Goal: Transaction & Acquisition: Download file/media

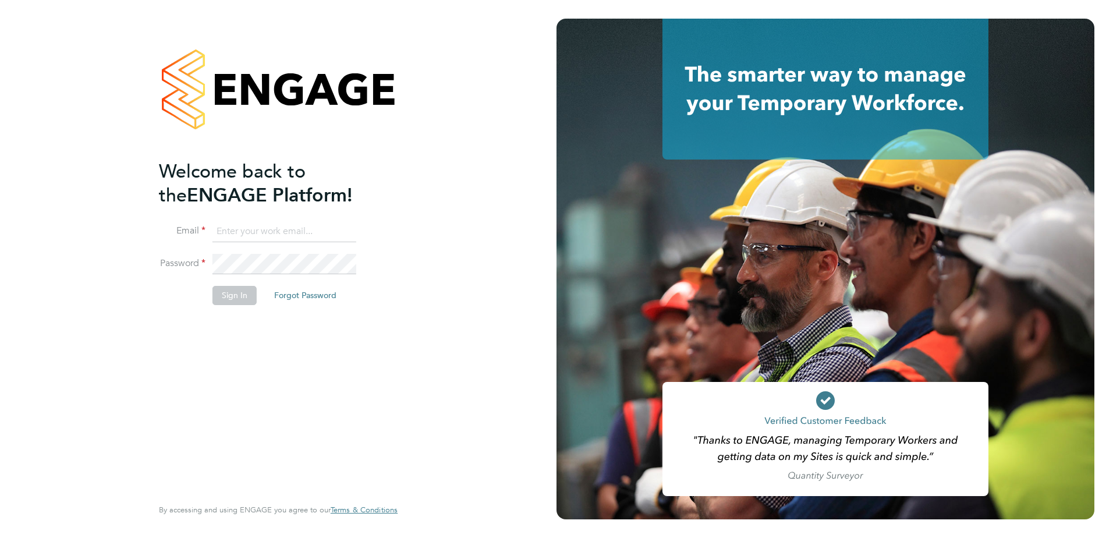
type input "[EMAIL_ADDRESS][DOMAIN_NAME]"
click at [238, 298] on button "Sign In" at bounding box center [235, 295] width 44 height 19
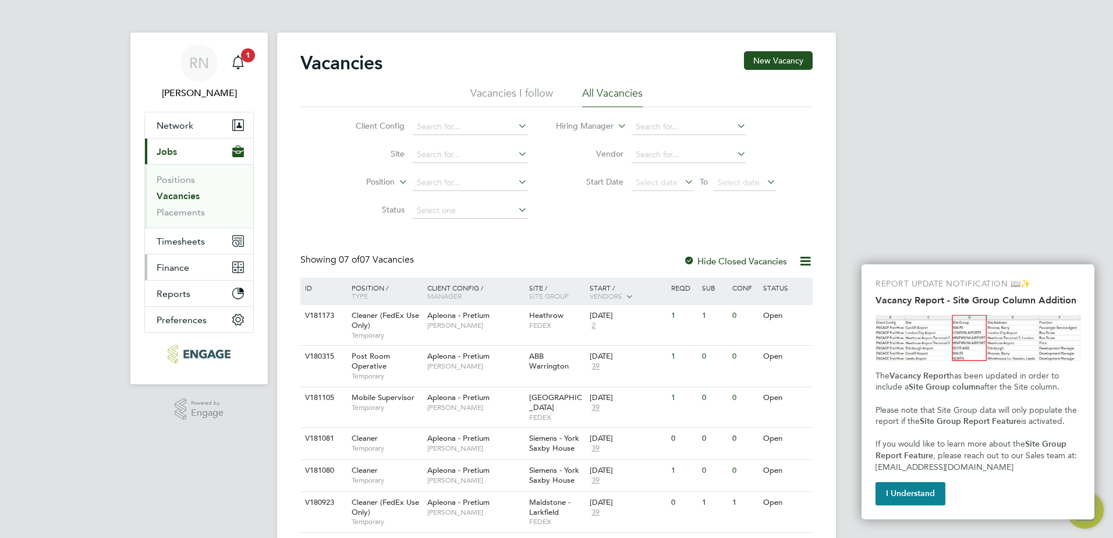
click at [176, 269] on span "Finance" at bounding box center [173, 267] width 33 height 11
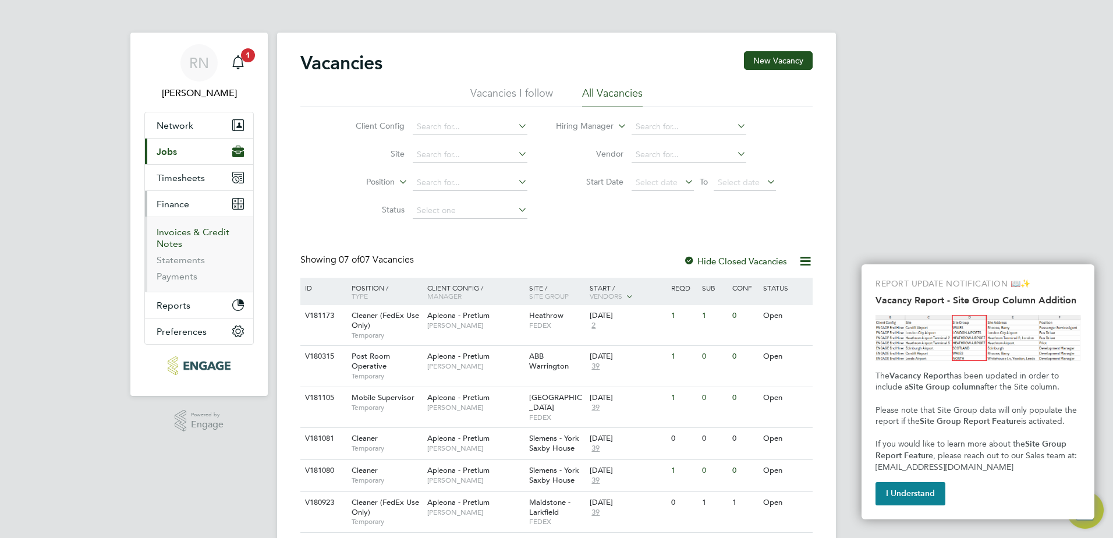
click at [182, 236] on link "Invoices & Credit Notes" at bounding box center [193, 237] width 73 height 23
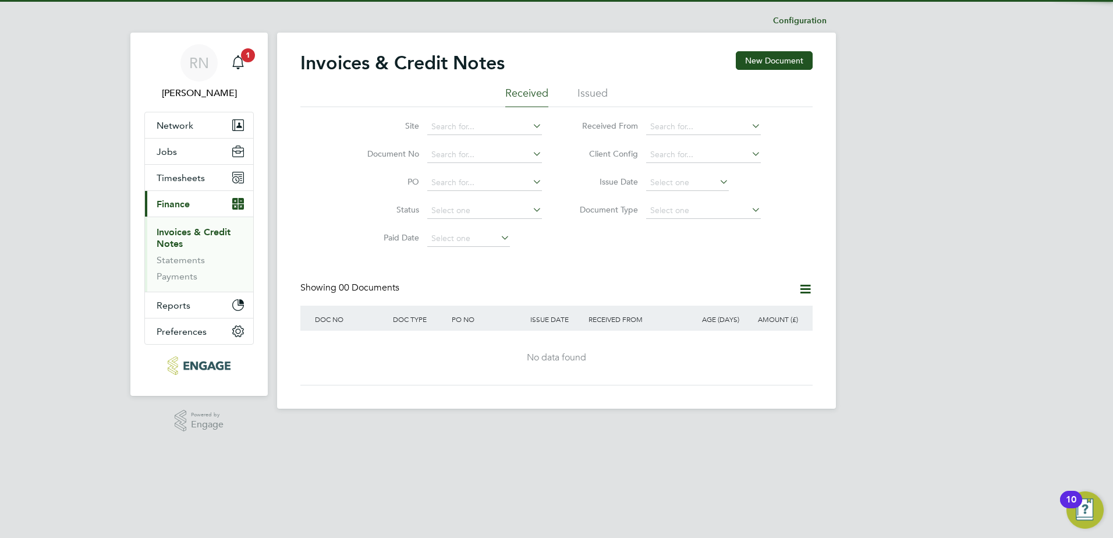
click at [584, 93] on li "Issued" at bounding box center [593, 96] width 30 height 21
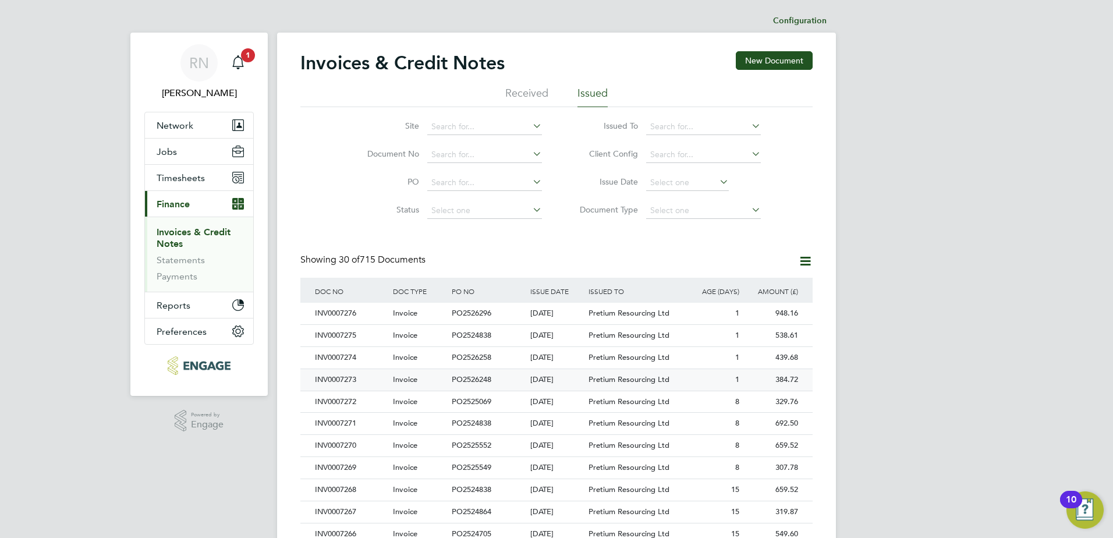
click at [335, 380] on div "INV0007273" at bounding box center [351, 380] width 78 height 22
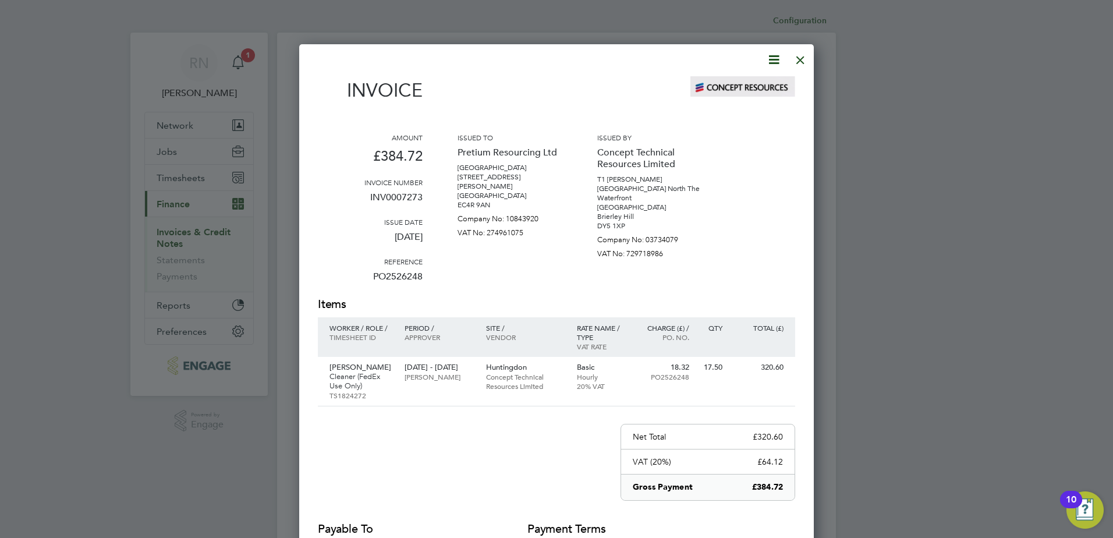
click at [775, 63] on icon at bounding box center [774, 59] width 15 height 15
click at [735, 88] on li "Download Invoice" at bounding box center [739, 87] width 80 height 16
drag, startPoint x: 802, startPoint y: 58, endPoint x: 789, endPoint y: 69, distance: 17.0
click at [802, 58] on div at bounding box center [800, 57] width 21 height 21
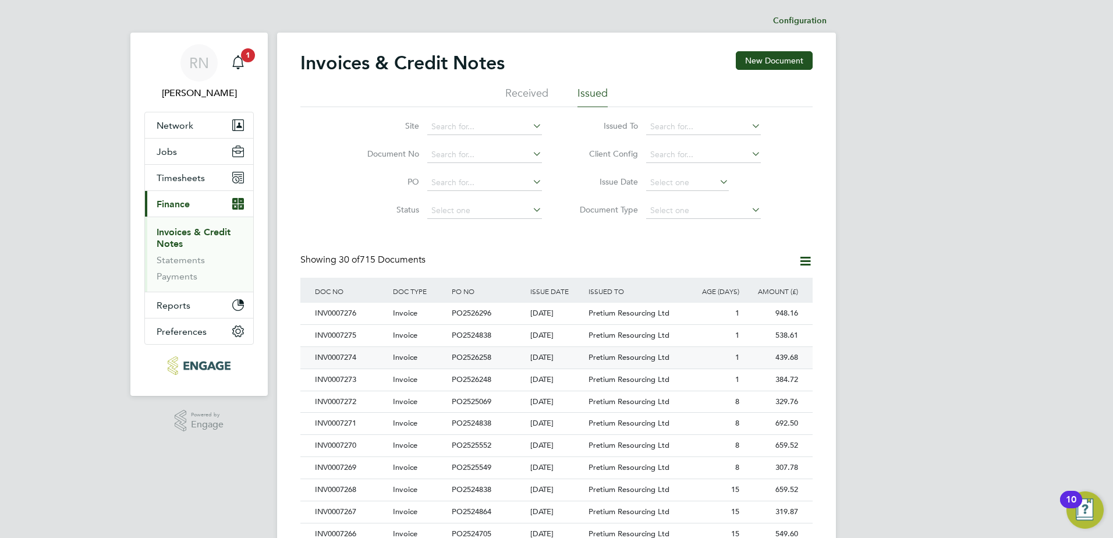
click at [350, 356] on div "INV0007274" at bounding box center [351, 358] width 78 height 22
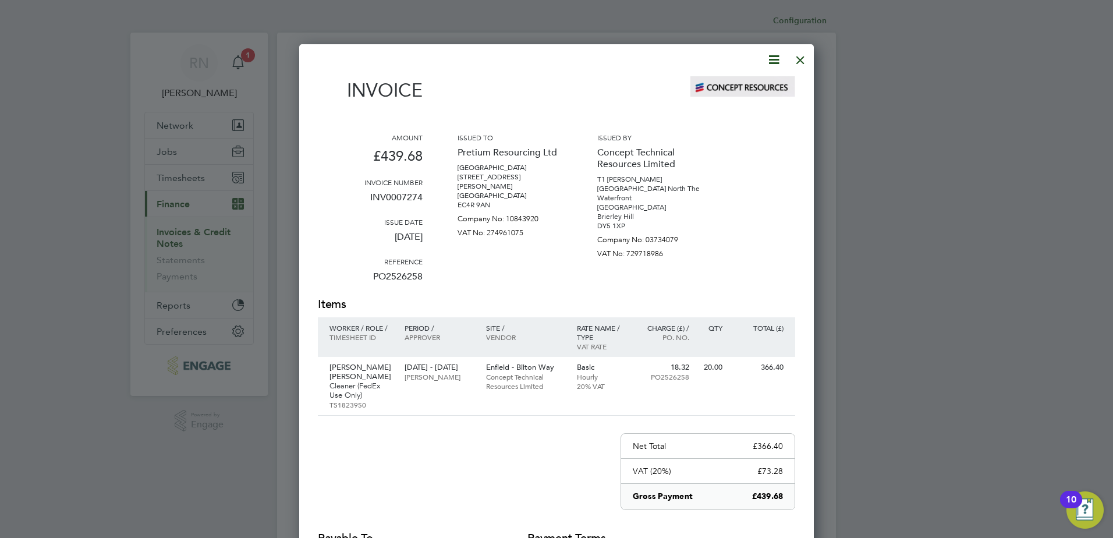
click at [772, 61] on icon at bounding box center [774, 59] width 15 height 15
click at [731, 87] on li "Download Invoice" at bounding box center [739, 87] width 80 height 16
click at [798, 60] on div at bounding box center [800, 57] width 21 height 21
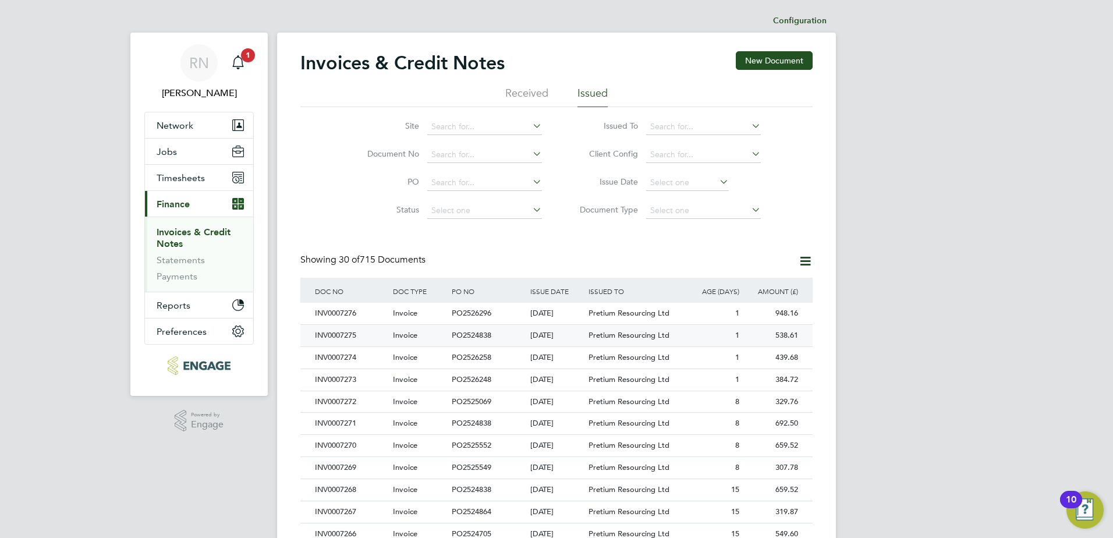
click at [351, 335] on div "INV0007275" at bounding box center [351, 336] width 78 height 22
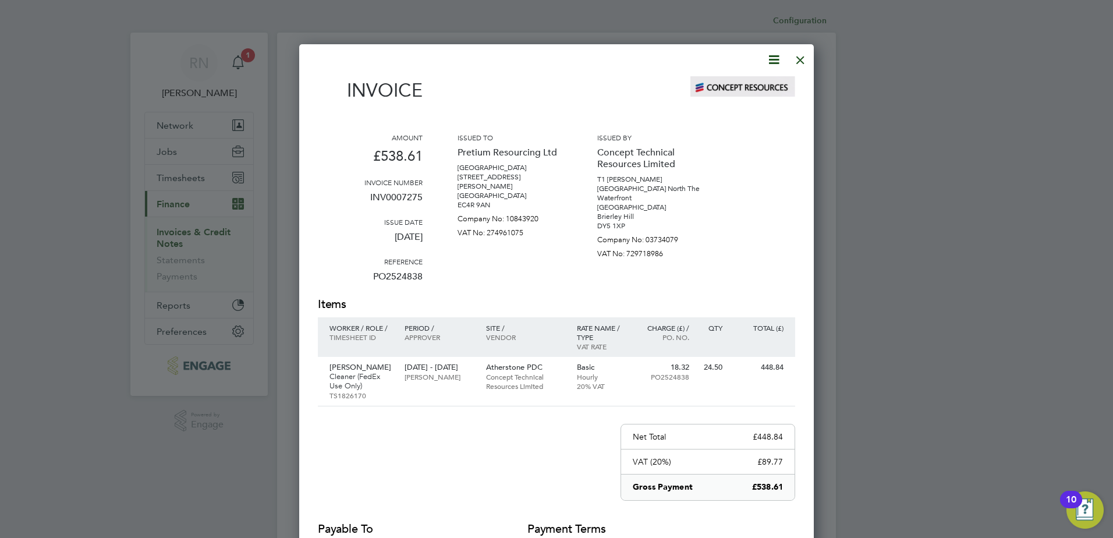
click at [774, 61] on icon at bounding box center [774, 59] width 15 height 15
click at [737, 86] on li "Download Invoice" at bounding box center [739, 87] width 80 height 16
drag, startPoint x: 799, startPoint y: 59, endPoint x: 731, endPoint y: 92, distance: 76.3
click at [799, 59] on div at bounding box center [800, 57] width 21 height 21
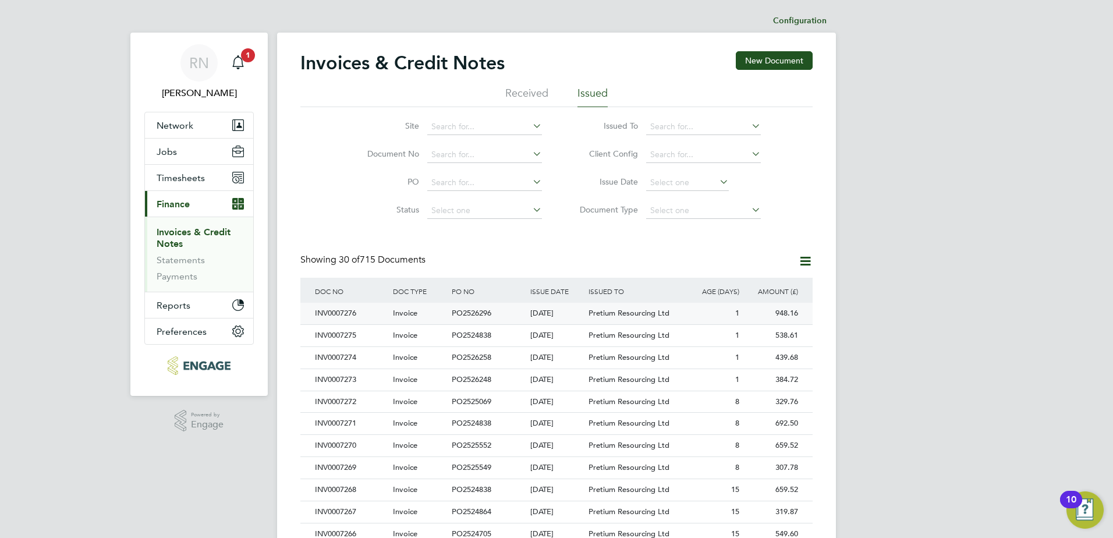
click at [344, 311] on div "INV0007276" at bounding box center [351, 314] width 78 height 22
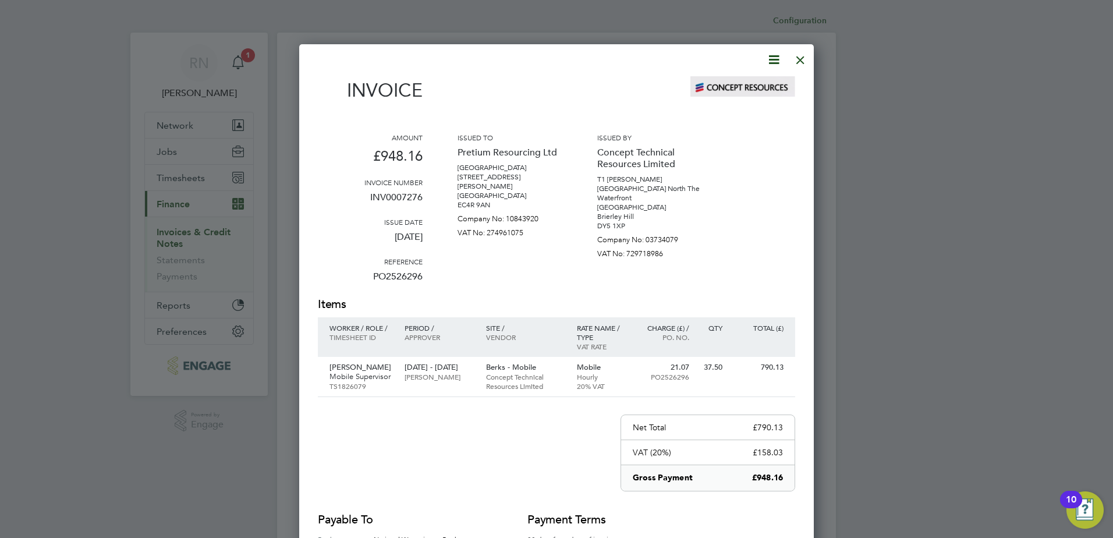
click at [778, 58] on icon at bounding box center [774, 59] width 15 height 15
click at [750, 85] on li "Download Invoice" at bounding box center [739, 87] width 80 height 16
click at [272, 88] on div at bounding box center [556, 269] width 1113 height 538
click at [804, 58] on div at bounding box center [800, 57] width 21 height 21
